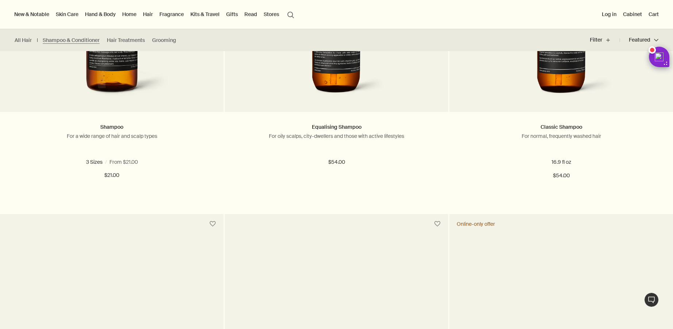
scroll to position [577, 0]
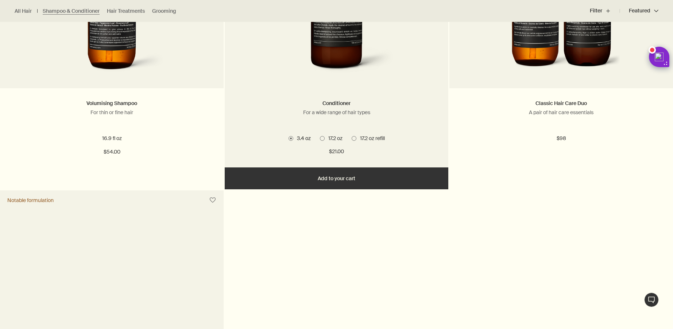
click at [354, 136] on span at bounding box center [353, 138] width 5 height 5
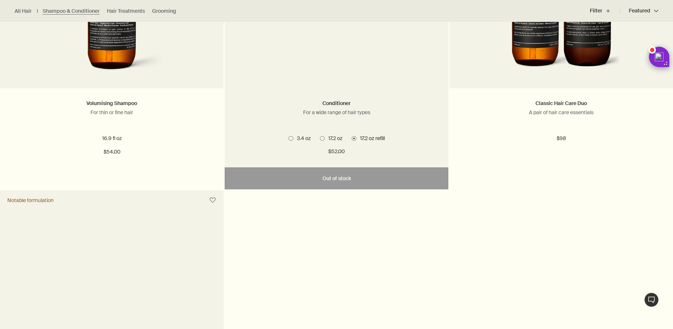
click at [340, 135] on span "17.2 oz" at bounding box center [333, 138] width 18 height 7
click at [354, 135] on label "17.2 oz refill" at bounding box center [367, 138] width 33 height 7
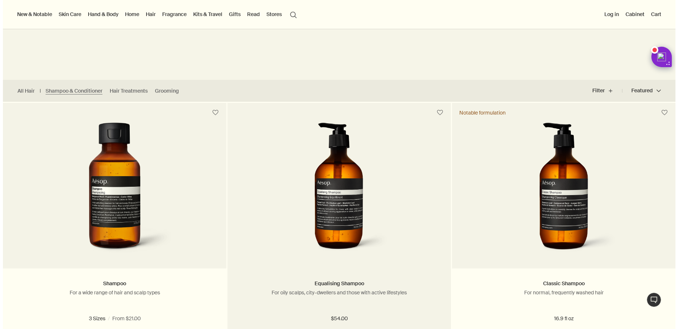
scroll to position [0, 0]
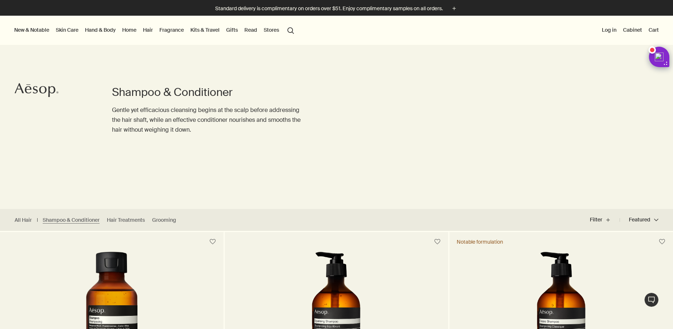
click at [106, 31] on link "Hand & Body" at bounding box center [100, 29] width 34 height 9
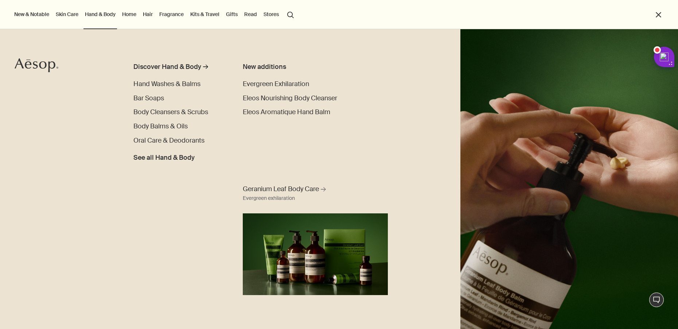
click at [172, 14] on link "Fragrance" at bounding box center [171, 13] width 27 height 9
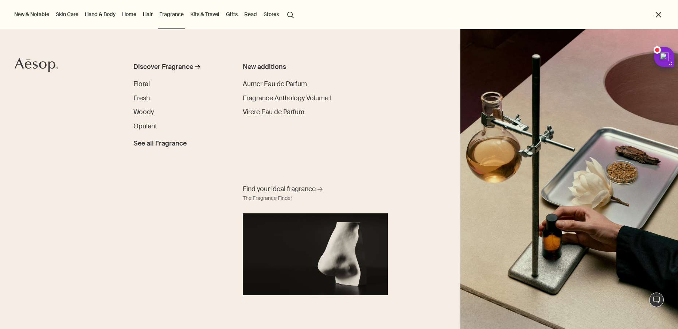
click at [122, 13] on link "Home" at bounding box center [129, 13] width 17 height 9
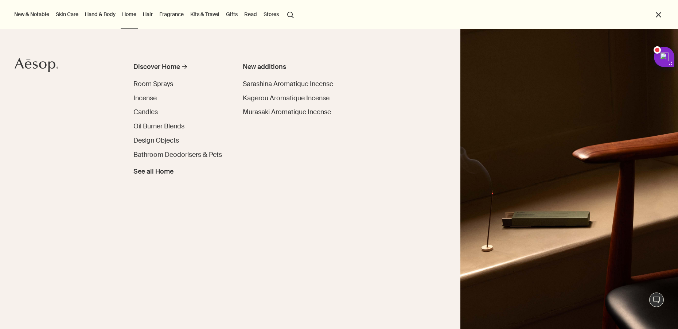
click at [154, 124] on span "Oil Burner Blends" at bounding box center [158, 126] width 51 height 9
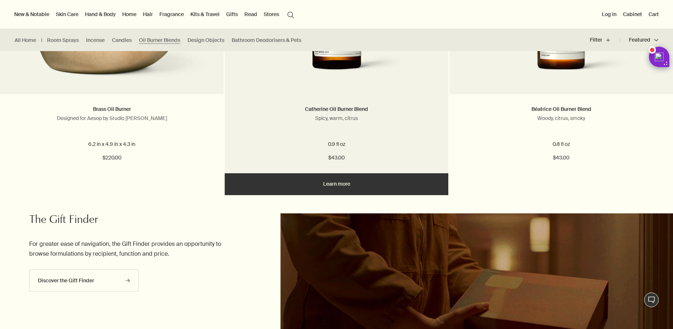
scroll to position [251, 0]
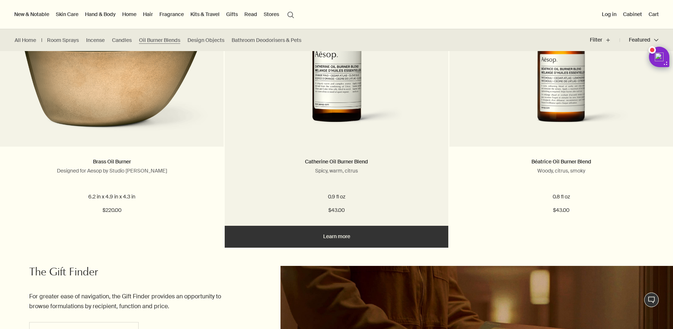
click at [354, 102] on img at bounding box center [336, 68] width 138 height 135
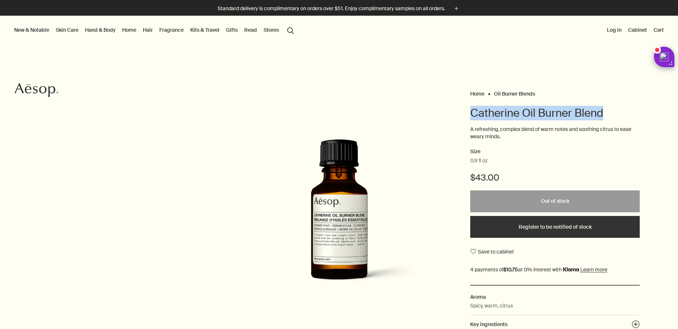
drag, startPoint x: 466, startPoint y: 112, endPoint x: 624, endPoint y: 114, distance: 157.5
click at [624, 114] on div "Home Oil Burner Blends Catherine Oil Burner Blend A refreshing, complex blend o…" at bounding box center [339, 218] width 678 height 259
copy h1 "Catherine Oil Burner Blend"
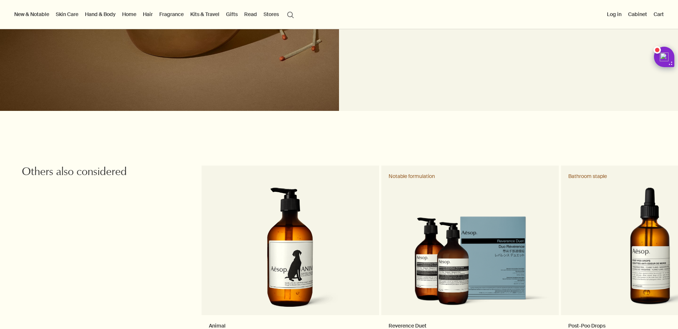
scroll to position [739, 0]
